Goal: Task Accomplishment & Management: Use online tool/utility

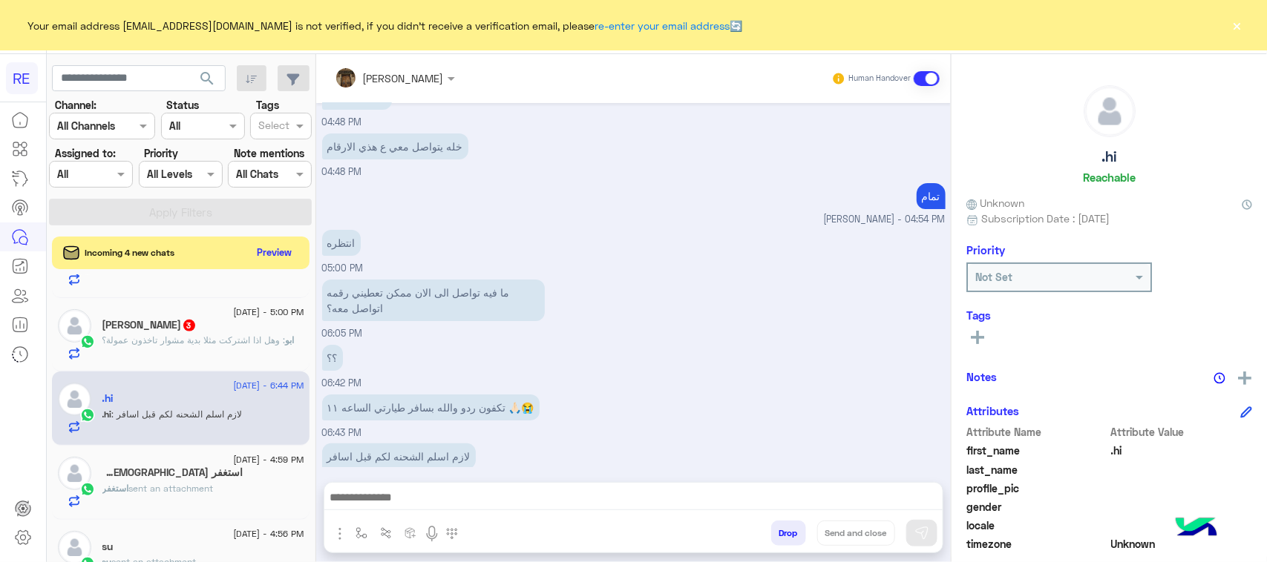
scroll to position [2529, 0]
click at [262, 254] on button "Preview" at bounding box center [275, 252] width 46 height 20
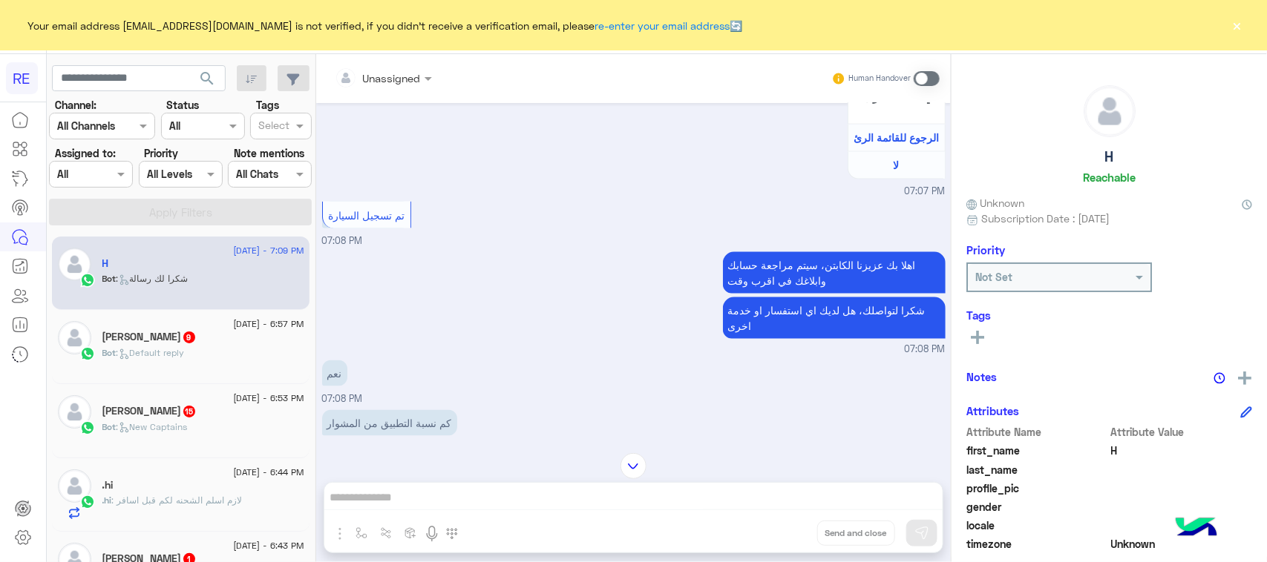
scroll to position [742, 0]
